Goal: Information Seeking & Learning: Understand process/instructions

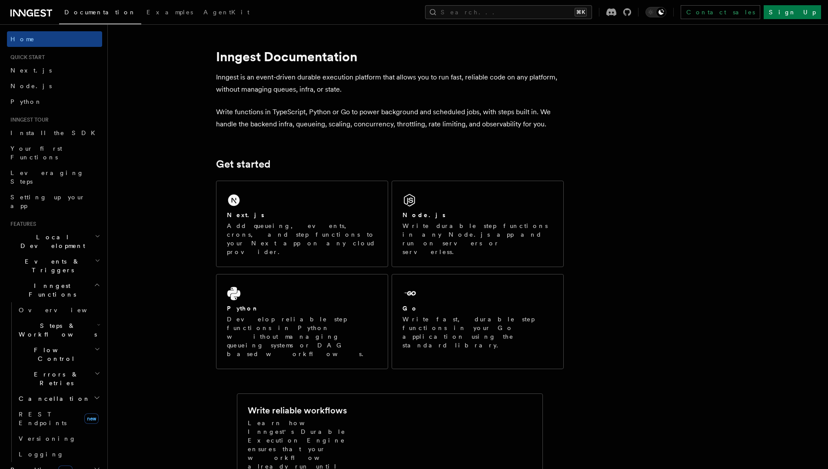
click at [308, 218] on div "Next.js" at bounding box center [302, 215] width 150 height 9
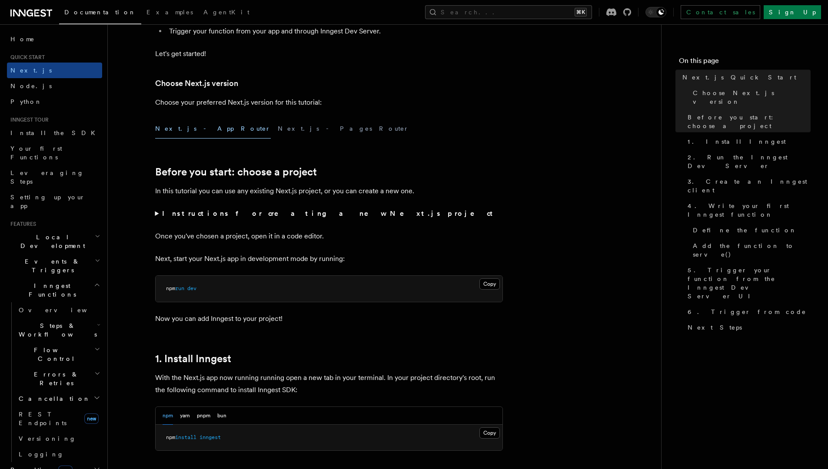
scroll to position [289, 0]
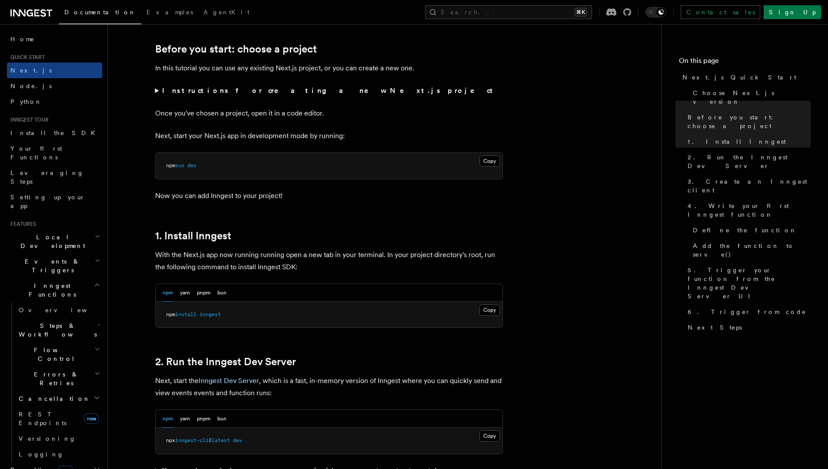
click at [209, 321] on pre "npm install inngest" at bounding box center [329, 315] width 347 height 26
click at [215, 316] on span "inngest" at bounding box center [209, 315] width 21 height 6
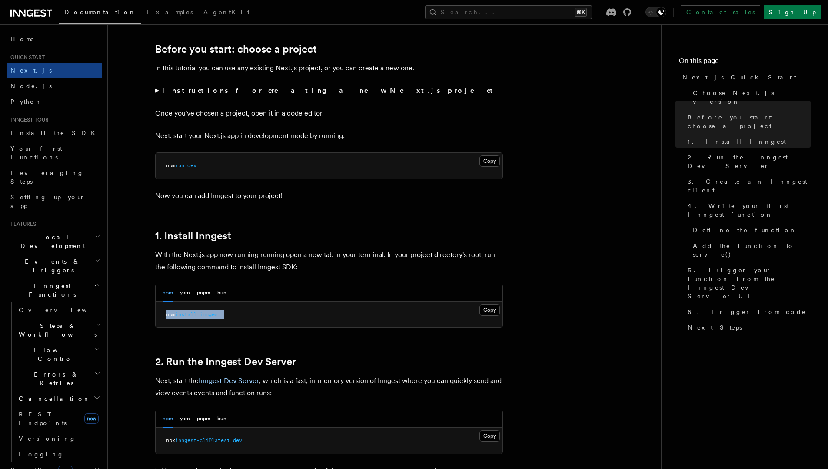
copy article "npm install inngest"
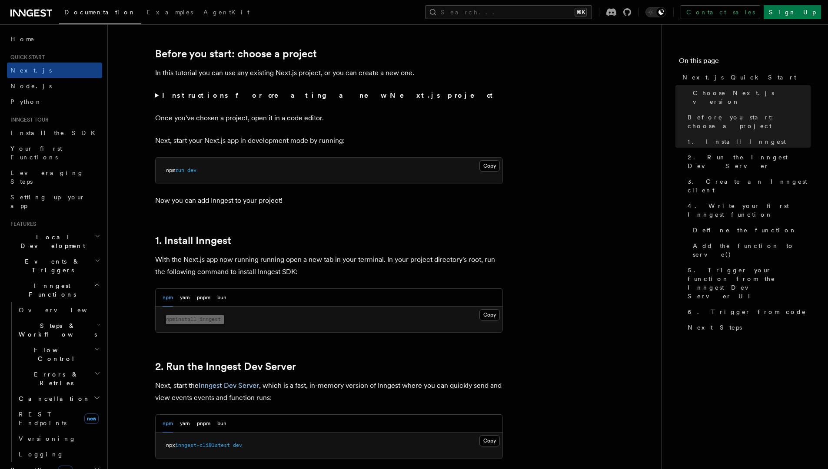
scroll to position [285, 0]
click at [237, 447] on span "dev" at bounding box center [237, 445] width 9 height 6
click at [238, 447] on span "dev" at bounding box center [237, 445] width 9 height 6
copy div "npx inngest-cli@latest dev"
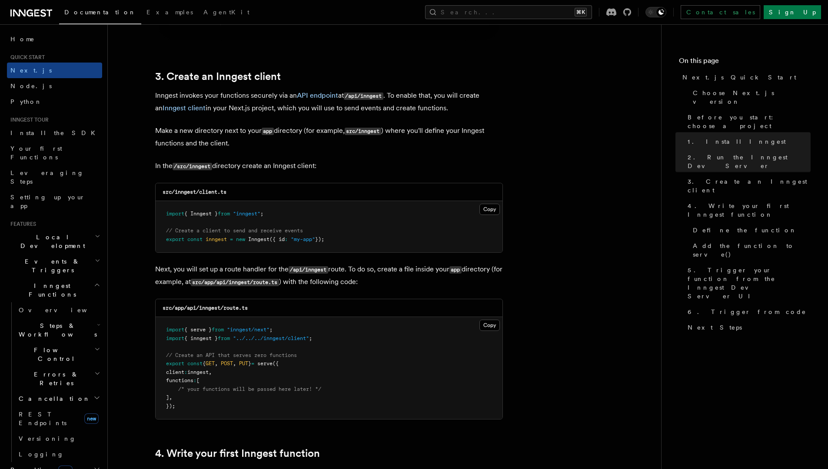
scroll to position [1021, 0]
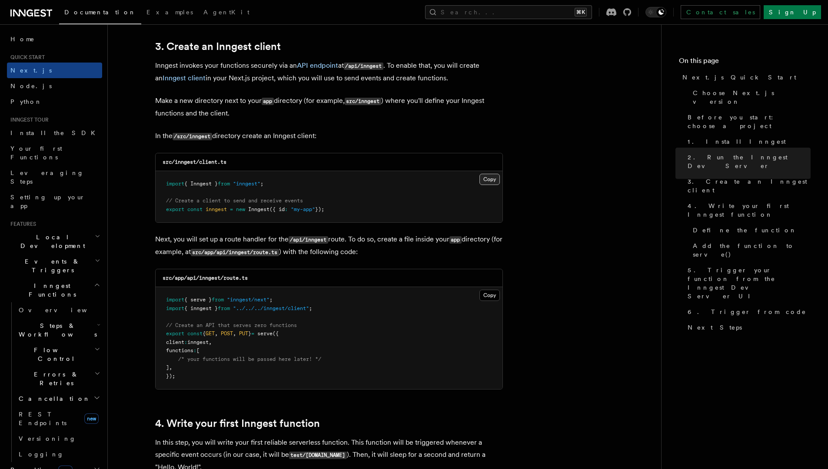
click at [491, 176] on button "Copy Copied" at bounding box center [489, 179] width 20 height 11
click at [482, 177] on button "Copy Copied" at bounding box center [489, 179] width 20 height 11
click at [492, 300] on button "Copy Copied" at bounding box center [489, 295] width 20 height 11
click at [489, 298] on button "Copy Copied" at bounding box center [489, 295] width 20 height 11
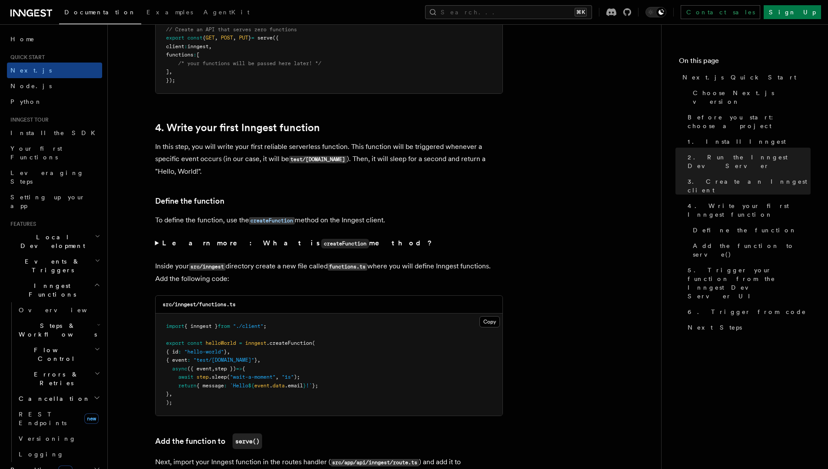
scroll to position [1318, 0]
click at [482, 324] on button "Copy Copied" at bounding box center [489, 321] width 20 height 11
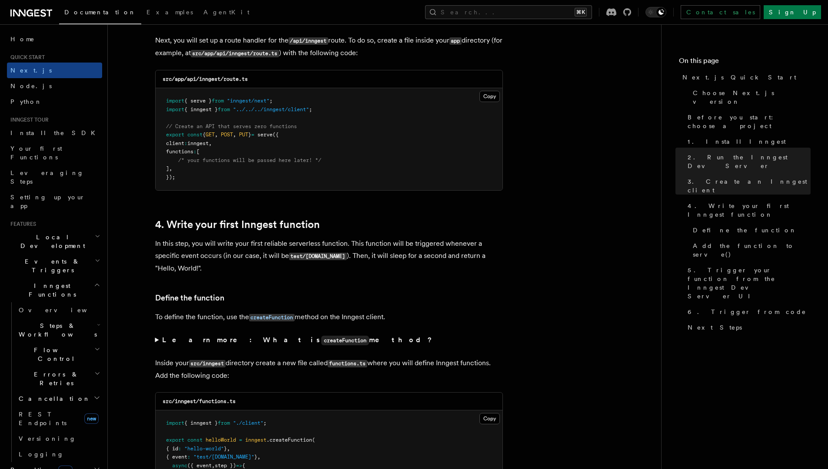
scroll to position [1226, 0]
